Goal: Find specific page/section: Find specific page/section

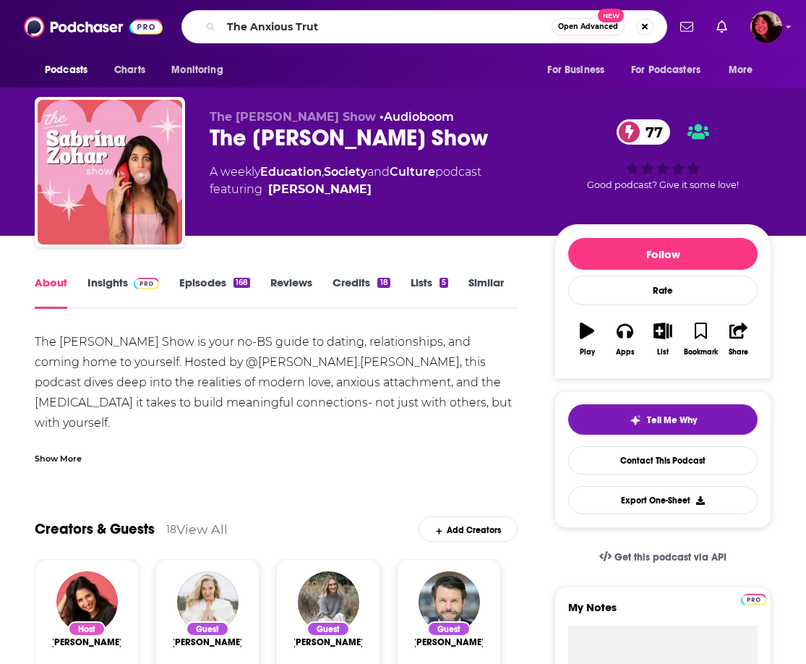
type input "The Anxious Truth"
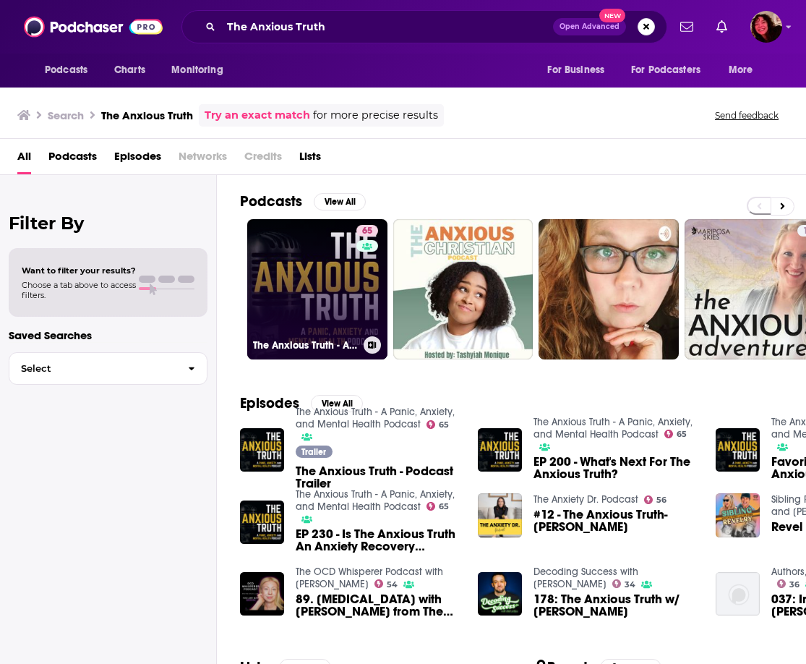
click at [306, 242] on link "65 The Anxious Truth - A Panic, Anxiety, and Mental Health Podcast" at bounding box center [317, 289] width 140 height 140
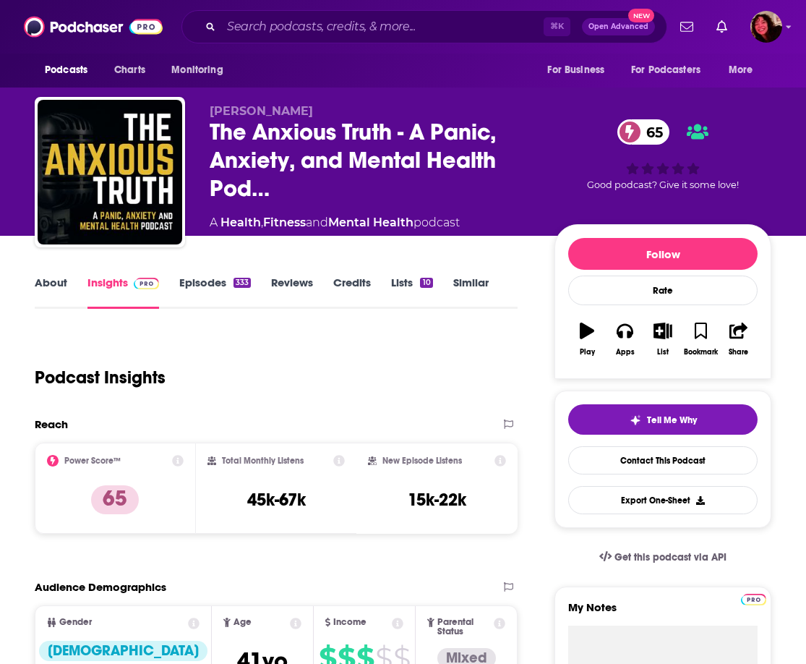
click at [126, 289] on link "Insights" at bounding box center [124, 292] width 72 height 33
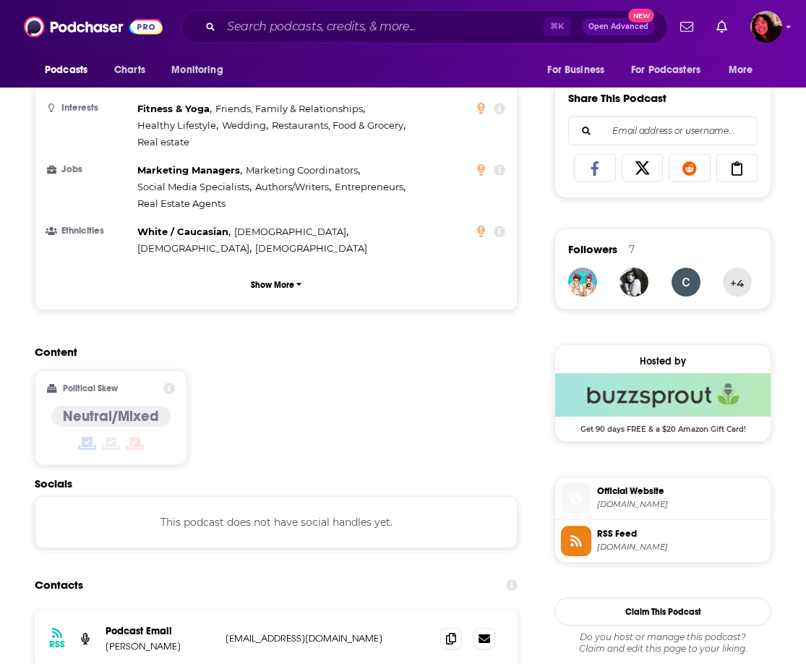
scroll to position [1176, 0]
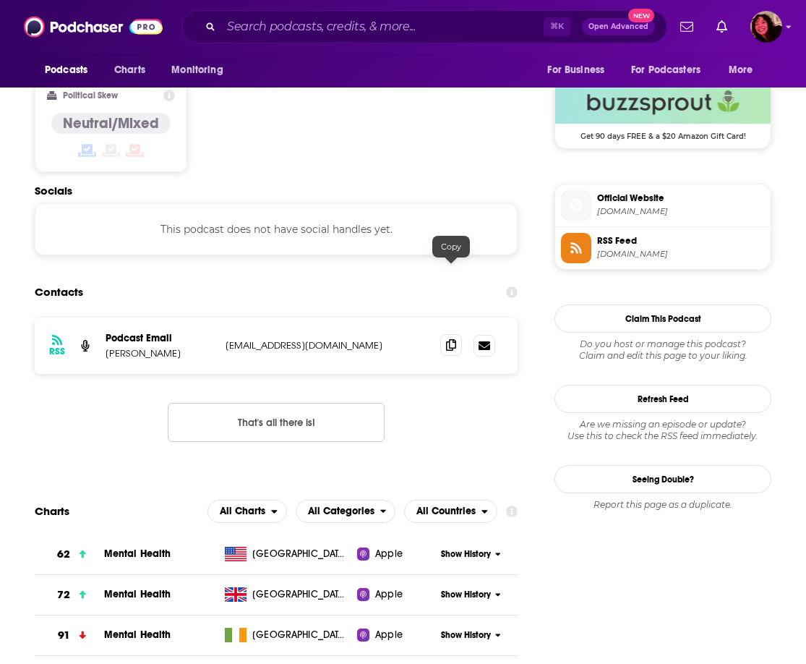
click at [453, 339] on icon at bounding box center [451, 345] width 10 height 12
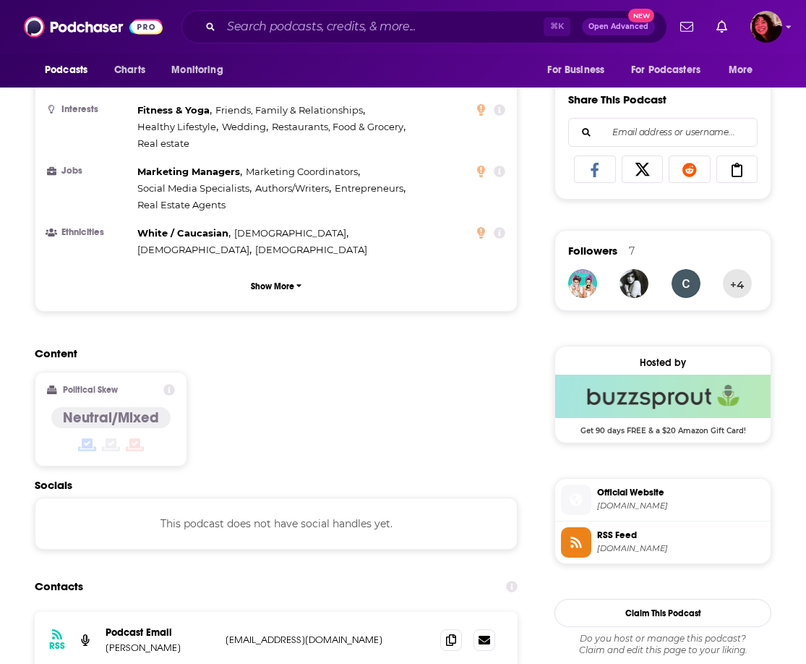
scroll to position [0, 0]
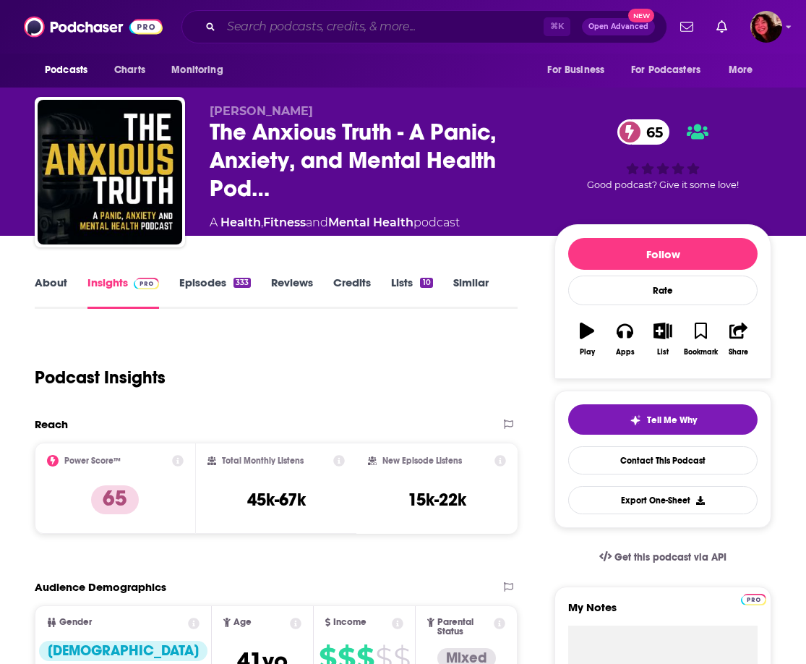
click at [353, 32] on input "Search podcasts, credits, & more..." at bounding box center [382, 26] width 323 height 23
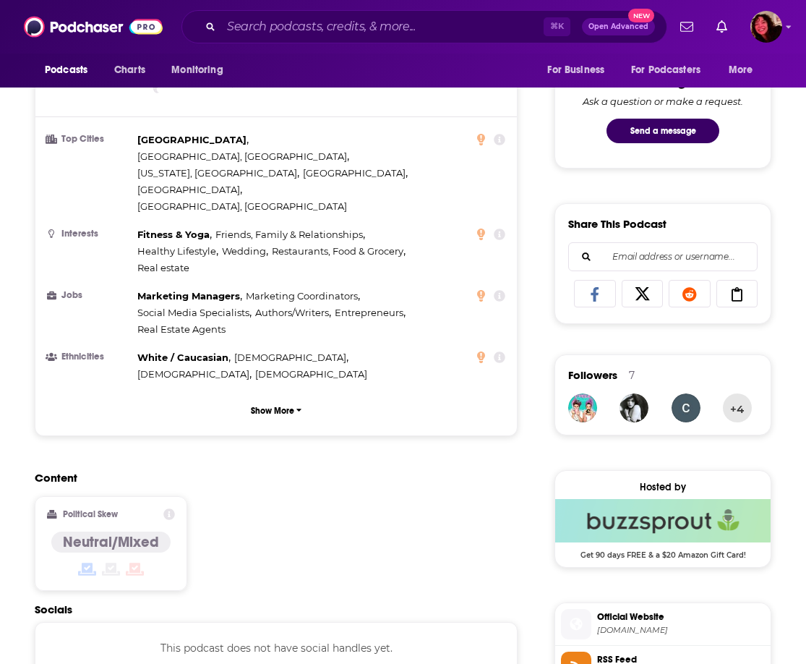
scroll to position [985, 0]
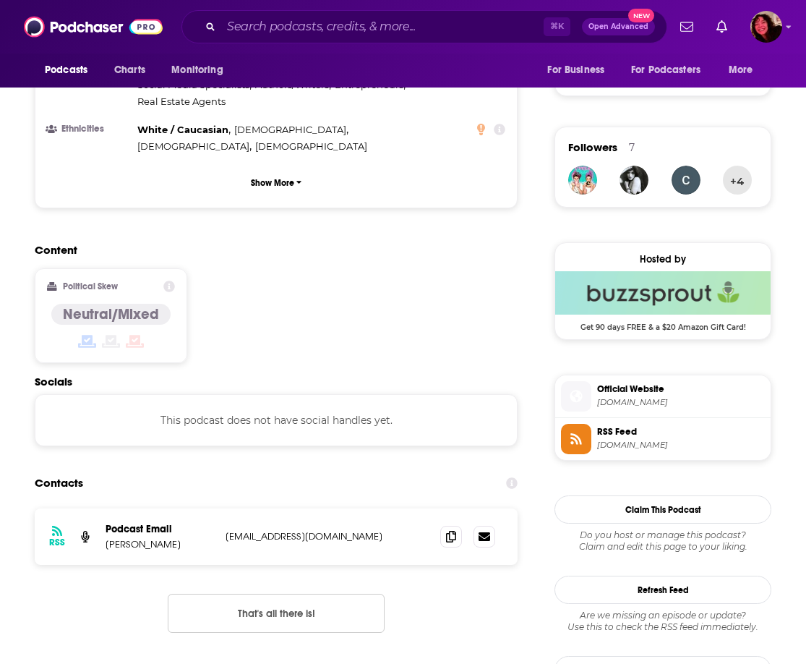
click at [183, 538] on p "[PERSON_NAME]" at bounding box center [160, 544] width 108 height 12
